Goal: Task Accomplishment & Management: Complete application form

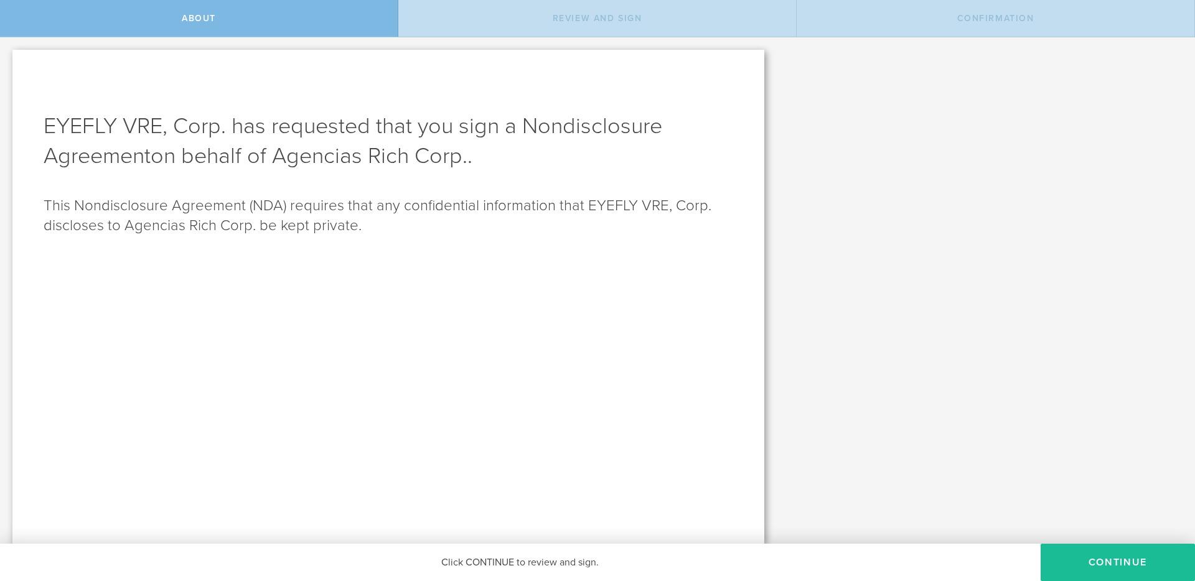
drag, startPoint x: 273, startPoint y: 130, endPoint x: 442, endPoint y: 156, distance: 171.2
click at [442, 156] on h1 "EYEFLY VRE, Corp. has requested that you sign a Nondisclosure Agreement on beha…" at bounding box center [389, 141] width 690 height 60
drag, startPoint x: 258, startPoint y: 174, endPoint x: 252, endPoint y: 171, distance: 7.0
click at [258, 174] on div "EYEFLY VRE, Corp. has requested that you sign a Nondisclosure Agreement on beha…" at bounding box center [388, 297] width 752 height 494
click at [1100, 558] on button "Continue" at bounding box center [1118, 562] width 154 height 37
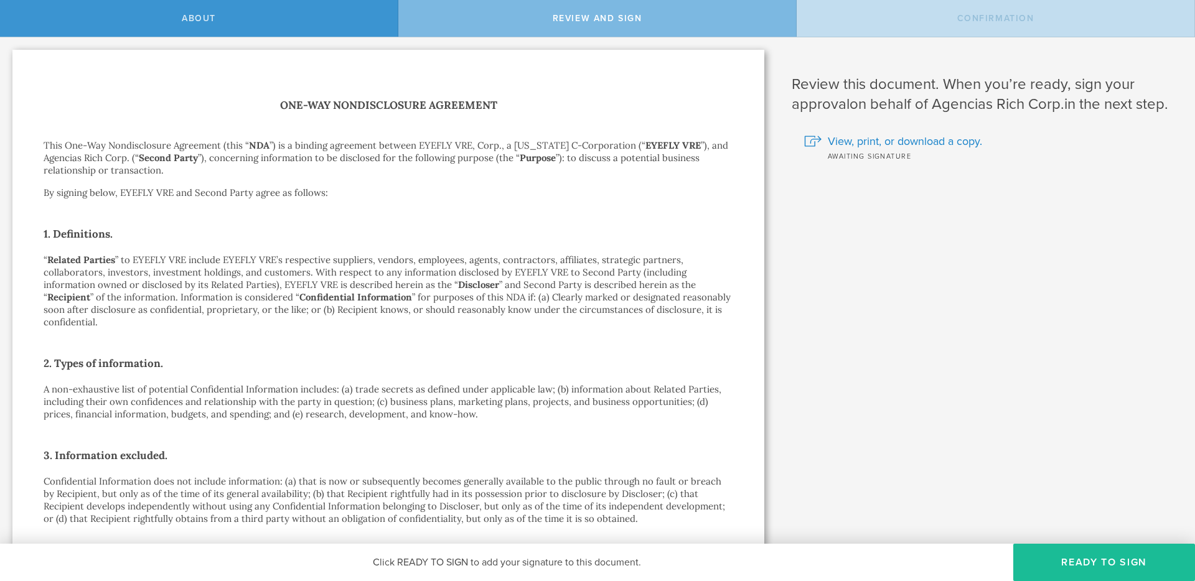
click at [119, 146] on p "This One-Way Nondisclosure Agreement (this “ NDA ”) is a binding agreement betw…" at bounding box center [389, 157] width 690 height 37
drag, startPoint x: 68, startPoint y: 147, endPoint x: 80, endPoint y: 145, distance: 12.0
click at [80, 145] on p "This One-Way Nondisclosure Agreement (this “ NDA ”) is a binding agreement betw…" at bounding box center [389, 157] width 690 height 37
drag, startPoint x: 68, startPoint y: 145, endPoint x: 166, endPoint y: 146, distance: 97.7
click at [156, 146] on p "This One-Way Nondisclosure Agreement (this “ NDA ”) is a binding agreement betw…" at bounding box center [389, 157] width 690 height 37
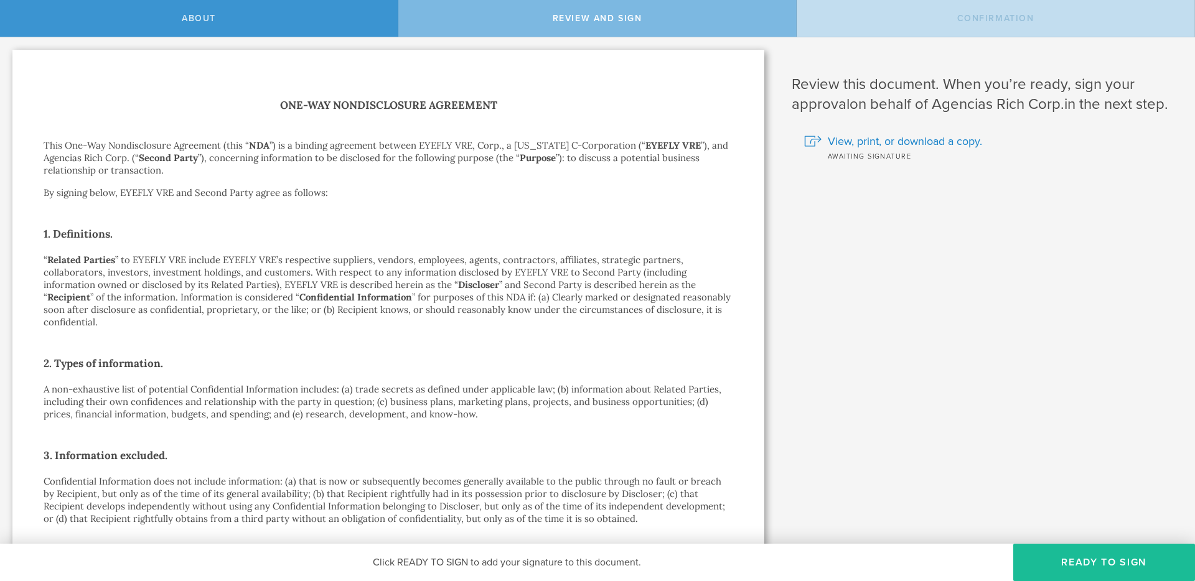
click at [177, 146] on p "This One-Way Nondisclosure Agreement (this “ NDA ”) is a binding agreement betw…" at bounding box center [389, 157] width 690 height 37
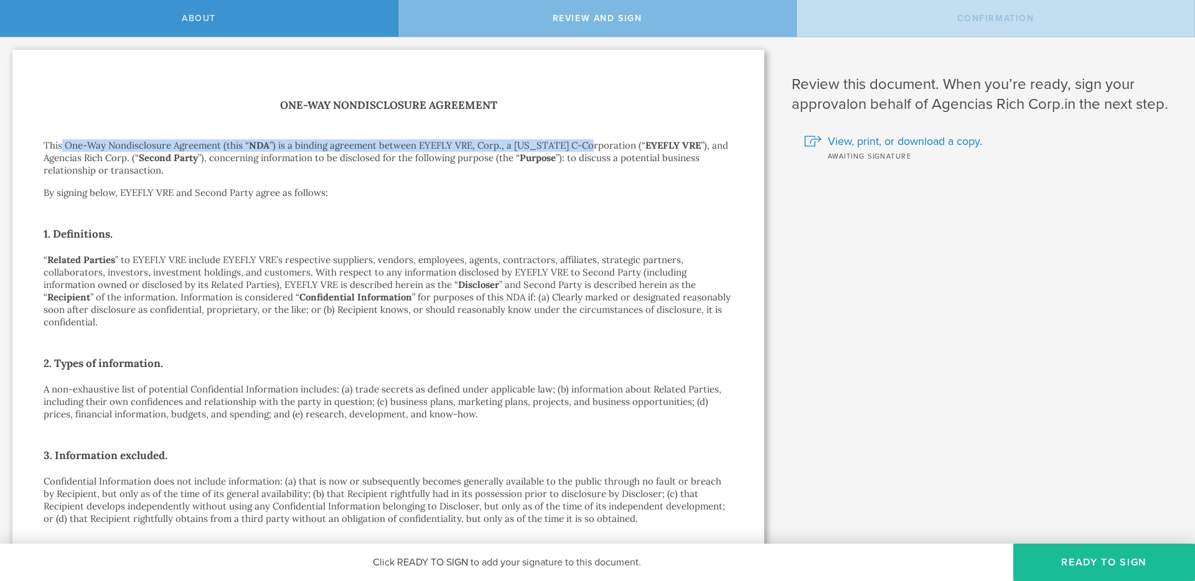
drag, startPoint x: 63, startPoint y: 144, endPoint x: 589, endPoint y: 149, distance: 525.9
click at [589, 149] on p "This One-Way Nondisclosure Agreement (this “ NDA ”) is a binding agreement betw…" at bounding box center [389, 157] width 690 height 37
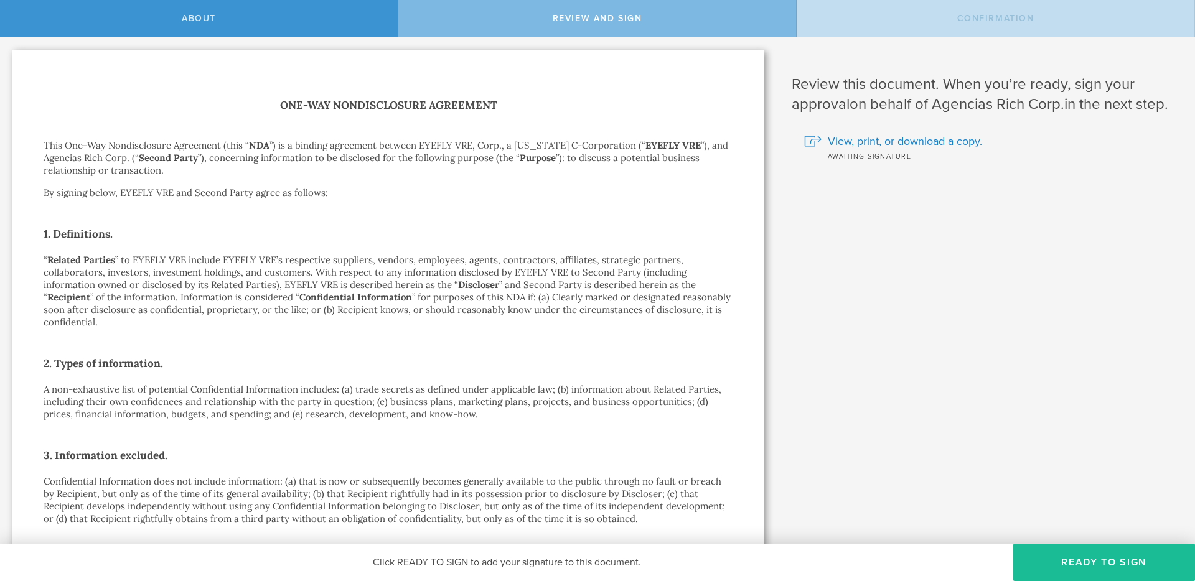
drag, startPoint x: 66, startPoint y: 148, endPoint x: 103, endPoint y: 144, distance: 36.9
click at [101, 144] on p "This One-Way Nondisclosure Agreement (this “ NDA ”) is a binding agreement betw…" at bounding box center [389, 157] width 690 height 37
click at [108, 145] on p "This One-Way Nondisclosure Agreement (this “ NDA ”) is a binding agreement betw…" at bounding box center [389, 157] width 690 height 37
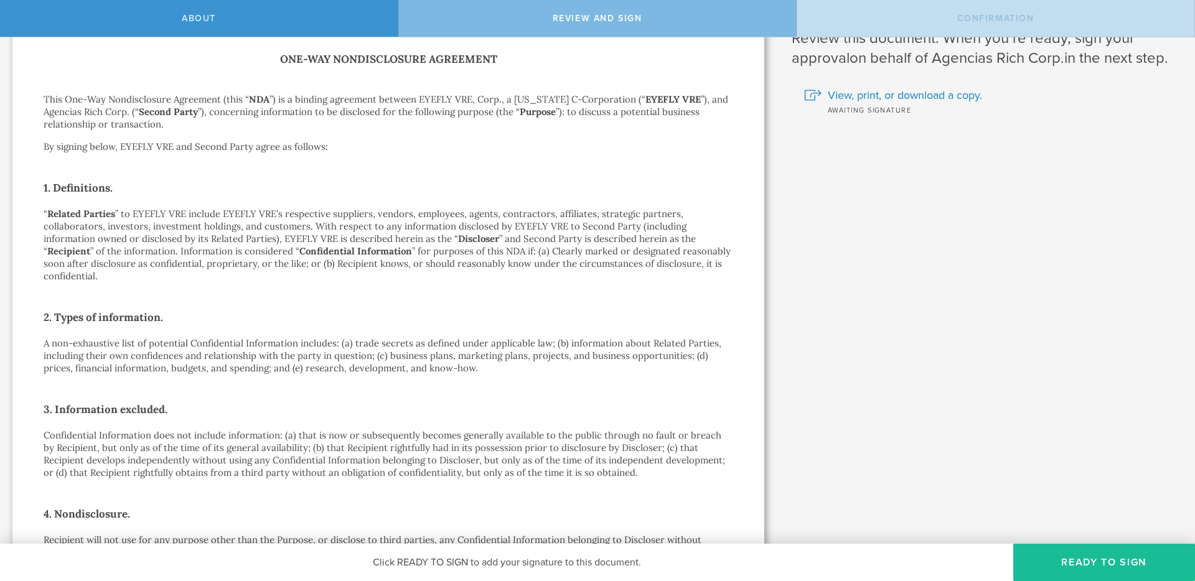
scroll to position [55, 0]
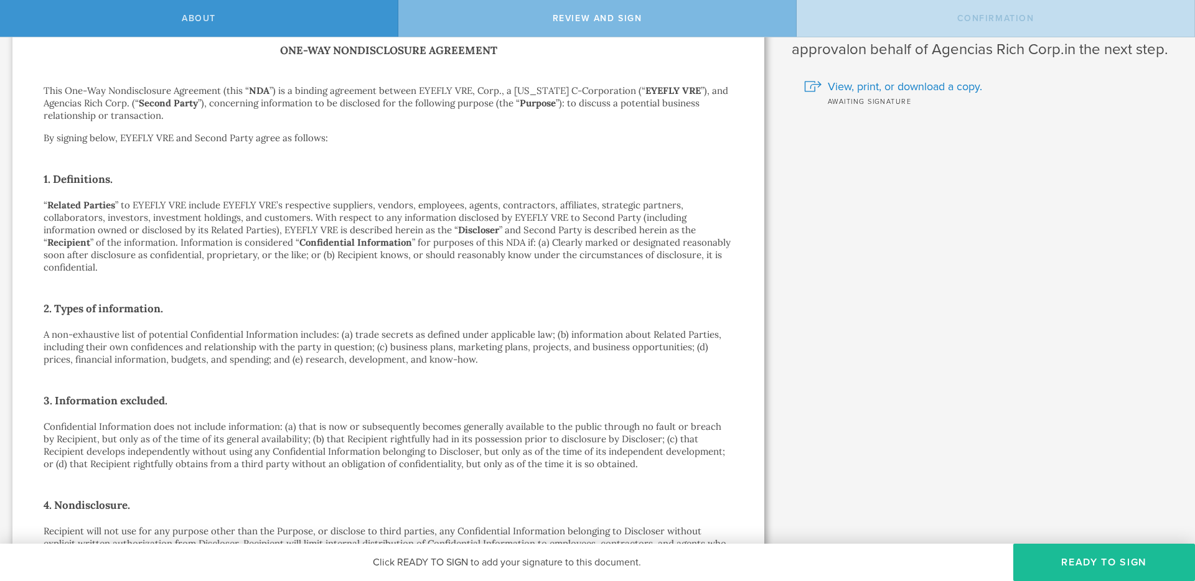
click at [309, 222] on p "“ Related Parties ” to EYEFLY VRE include EYEFLY VRE’s respective suppliers, ve…" at bounding box center [389, 236] width 690 height 75
drag, startPoint x: 499, startPoint y: 218, endPoint x: 632, endPoint y: 220, distance: 133.2
click at [632, 220] on p "“ Related Parties ” to EYEFLY VRE include EYEFLY VRE’s respective suppliers, ve…" at bounding box center [389, 236] width 690 height 75
click at [619, 227] on p "“ Related Parties ” to EYEFLY VRE include EYEFLY VRE’s respective suppliers, ve…" at bounding box center [389, 236] width 690 height 75
drag, startPoint x: 294, startPoint y: 235, endPoint x: 492, endPoint y: 230, distance: 198.6
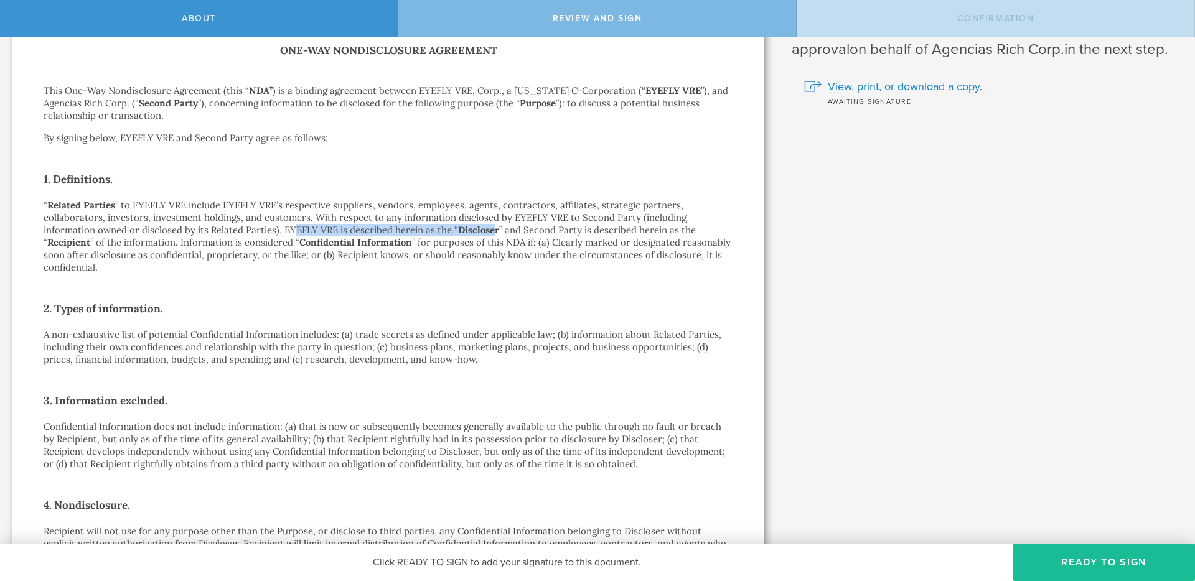
click at [492, 230] on p "“ Related Parties ” to EYEFLY VRE include EYEFLY VRE’s respective suppliers, ve…" at bounding box center [389, 236] width 690 height 75
click at [556, 235] on p "“ Related Parties ” to EYEFLY VRE include EYEFLY VRE’s respective suppliers, ve…" at bounding box center [389, 236] width 690 height 75
drag, startPoint x: 142, startPoint y: 246, endPoint x: 257, endPoint y: 234, distance: 115.7
click at [257, 234] on p "“ Related Parties ” to EYEFLY VRE include EYEFLY VRE’s respective suppliers, ve…" at bounding box center [389, 236] width 690 height 75
drag, startPoint x: 295, startPoint y: 241, endPoint x: 380, endPoint y: 240, distance: 85.3
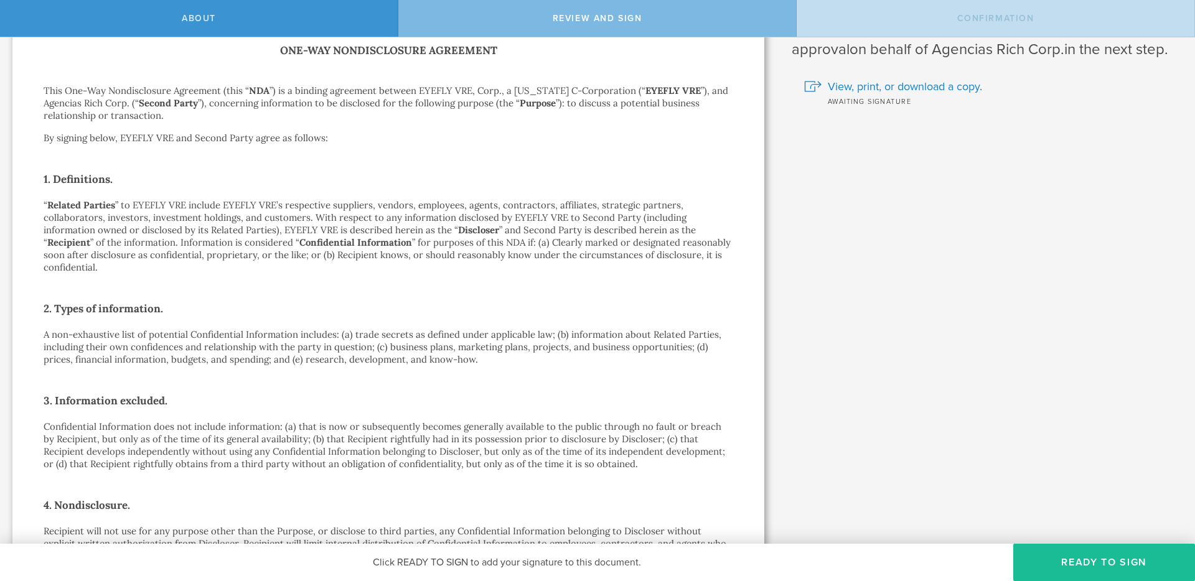
click at [380, 240] on p "“ Related Parties ” to EYEFLY VRE include EYEFLY VRE’s respective suppliers, ve…" at bounding box center [389, 236] width 690 height 75
drag, startPoint x: 406, startPoint y: 242, endPoint x: 522, endPoint y: 238, distance: 115.8
click at [513, 240] on p "“ Related Parties ” to EYEFLY VRE include EYEFLY VRE’s respective suppliers, ve…" at bounding box center [389, 236] width 690 height 75
click at [552, 243] on p "“ Related Parties ” to EYEFLY VRE include EYEFLY VRE’s respective suppliers, ve…" at bounding box center [389, 236] width 690 height 75
drag, startPoint x: 599, startPoint y: 246, endPoint x: 698, endPoint y: 243, distance: 99.0
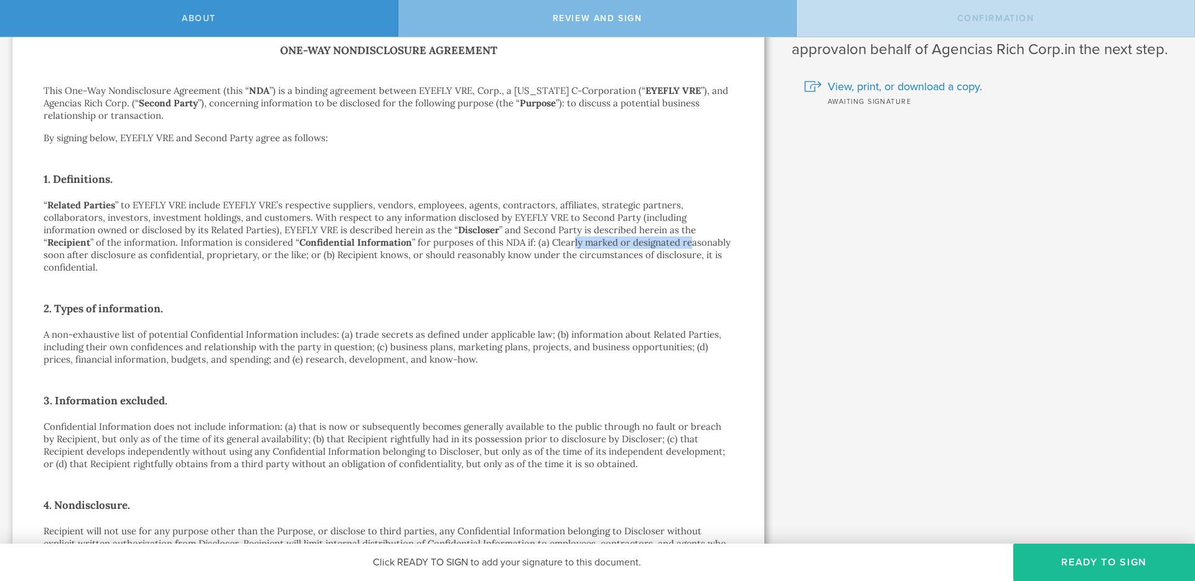
click at [687, 243] on p "“ Related Parties ” to EYEFLY VRE include EYEFLY VRE’s respective suppliers, ve…" at bounding box center [389, 236] width 690 height 75
click at [702, 243] on p "“ Related Parties ” to EYEFLY VRE include EYEFLY VRE’s respective suppliers, ve…" at bounding box center [389, 236] width 690 height 75
drag, startPoint x: 68, startPoint y: 90, endPoint x: 141, endPoint y: 92, distance: 72.2
click at [138, 92] on p "This One-Way Nondisclosure Agreement (this “ NDA ”) is a binding agreement betw…" at bounding box center [389, 103] width 690 height 37
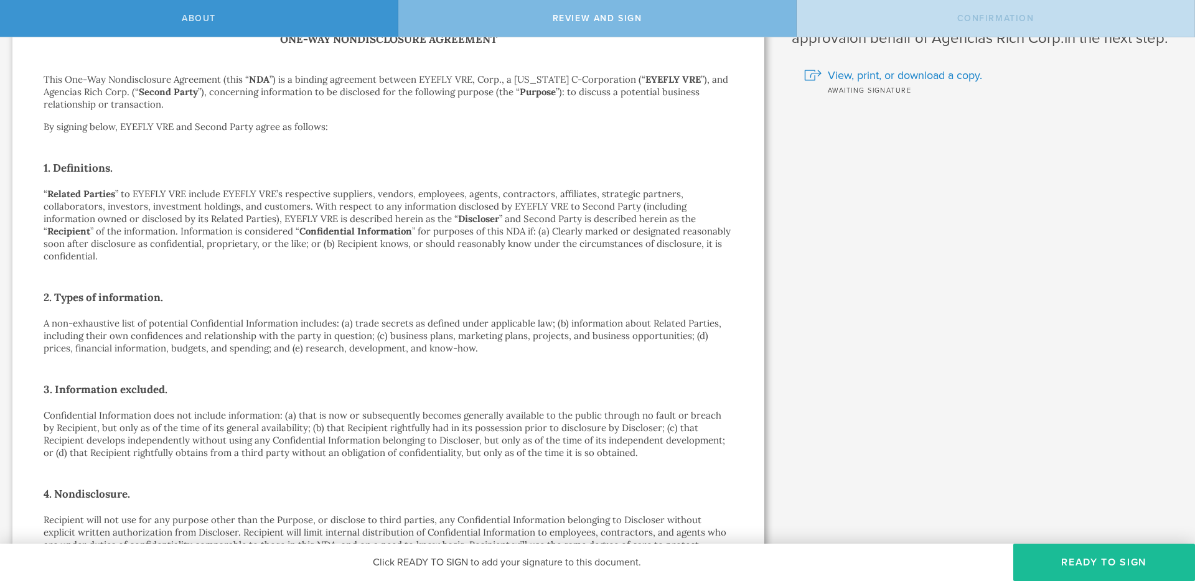
scroll to position [78, 0]
